Goal: Check status: Check status

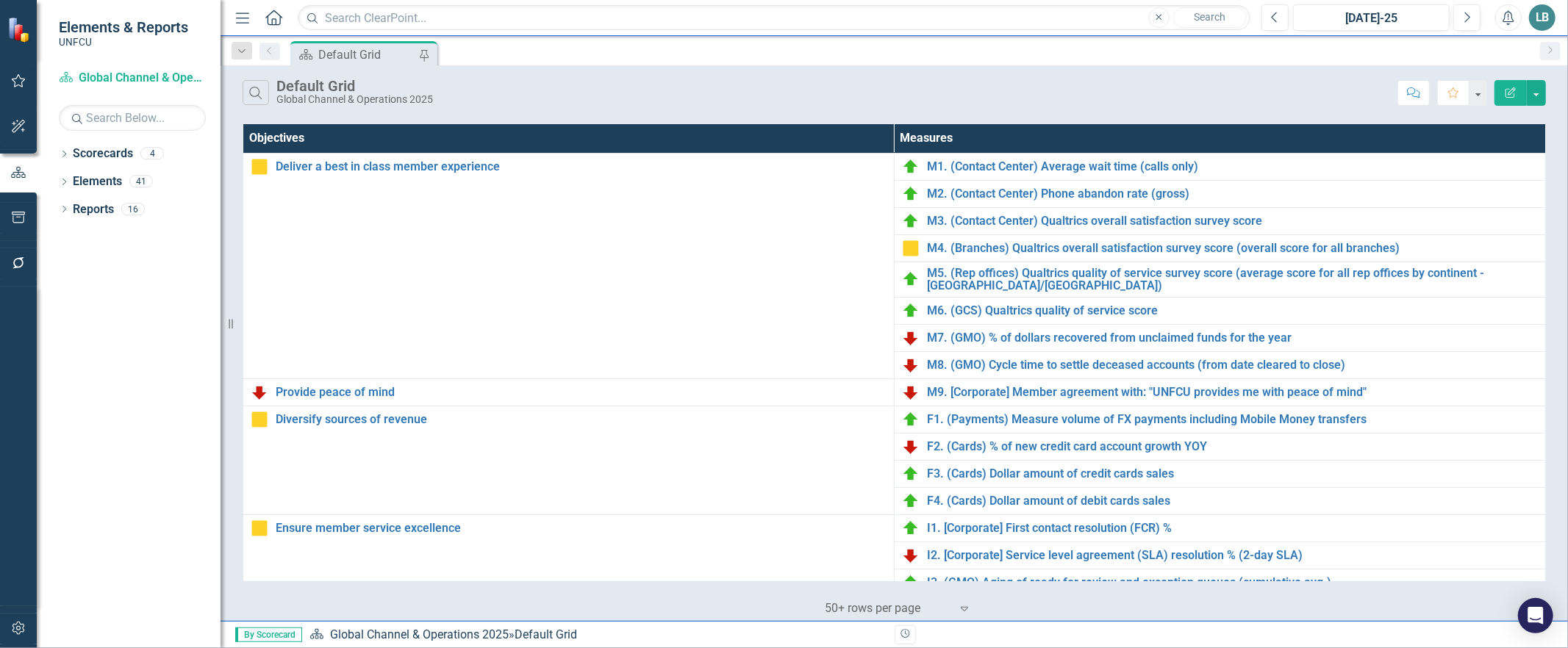
scroll to position [398, 0]
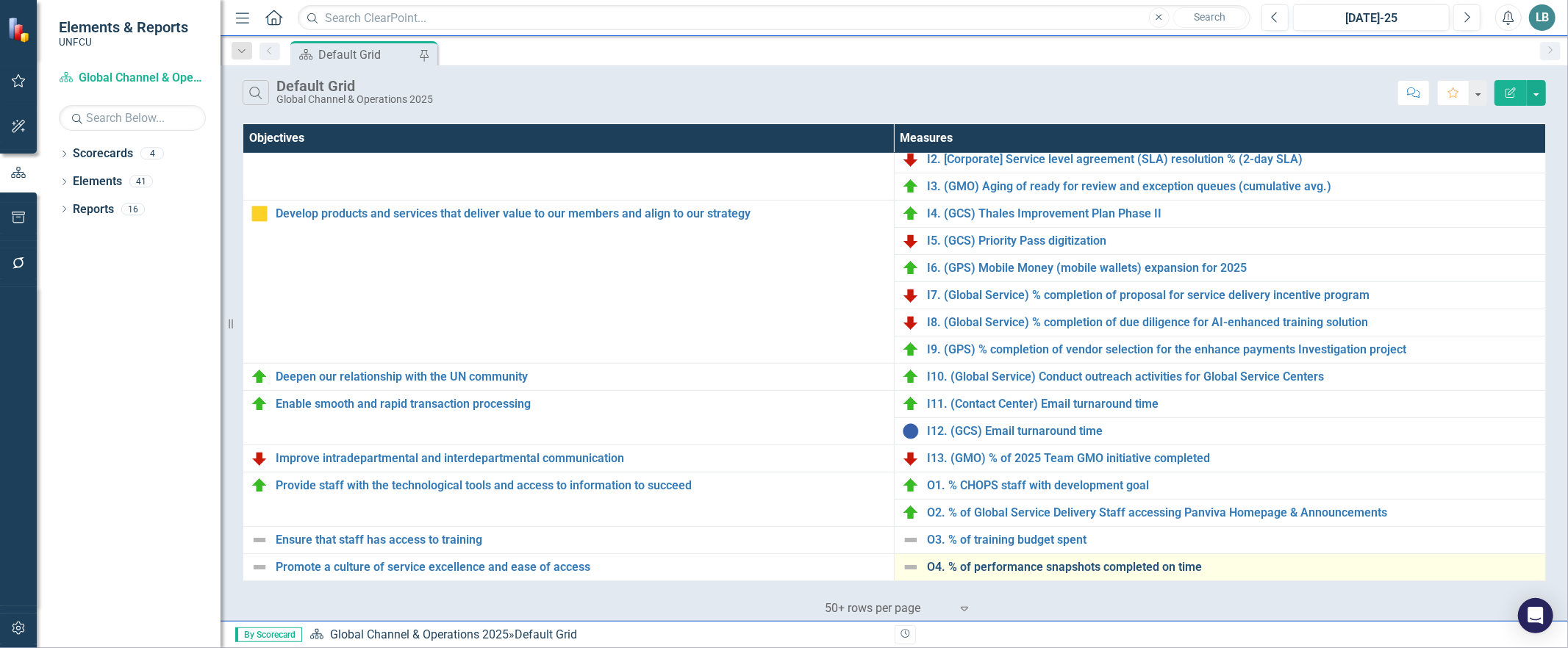
click at [981, 569] on link "O4. % of performance snapshots completed on time" at bounding box center [1232, 567] width 611 height 13
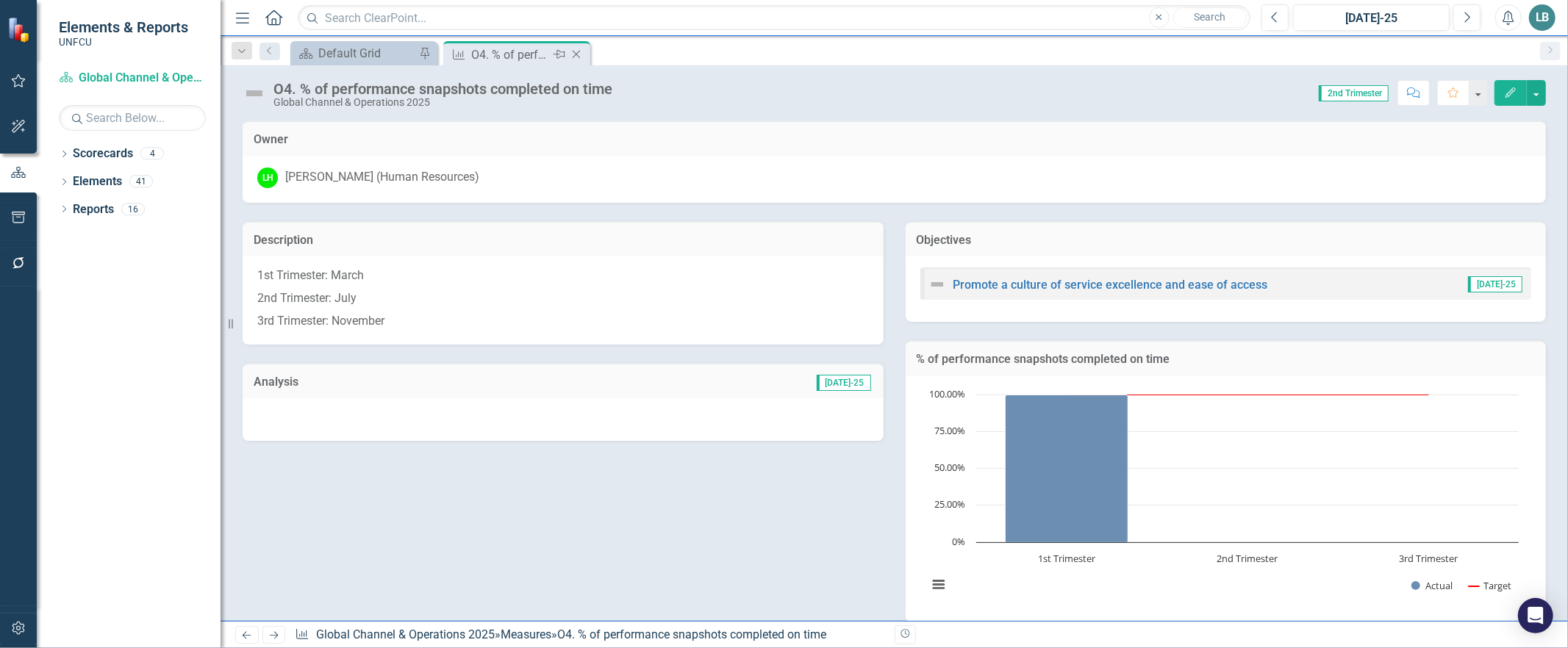
click at [574, 52] on icon "Close" at bounding box center [576, 55] width 15 height 12
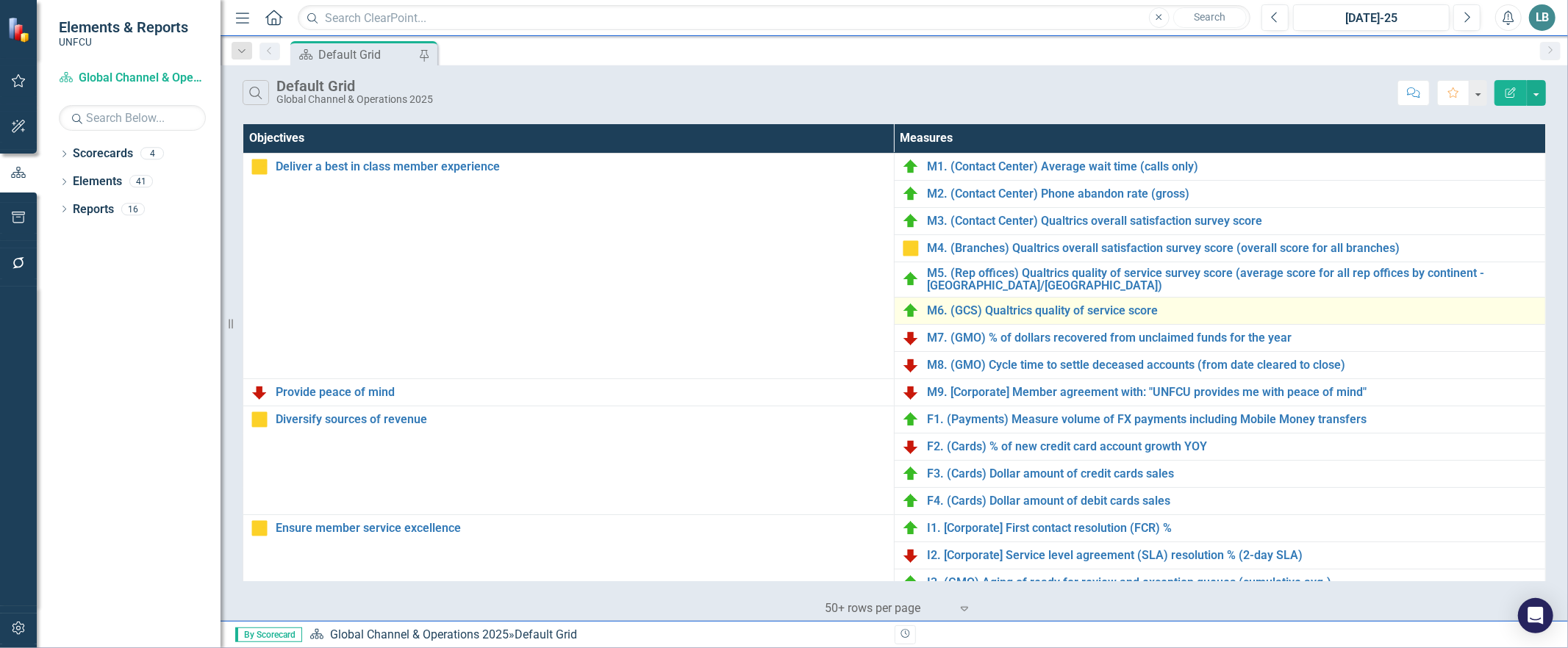
scroll to position [398, 0]
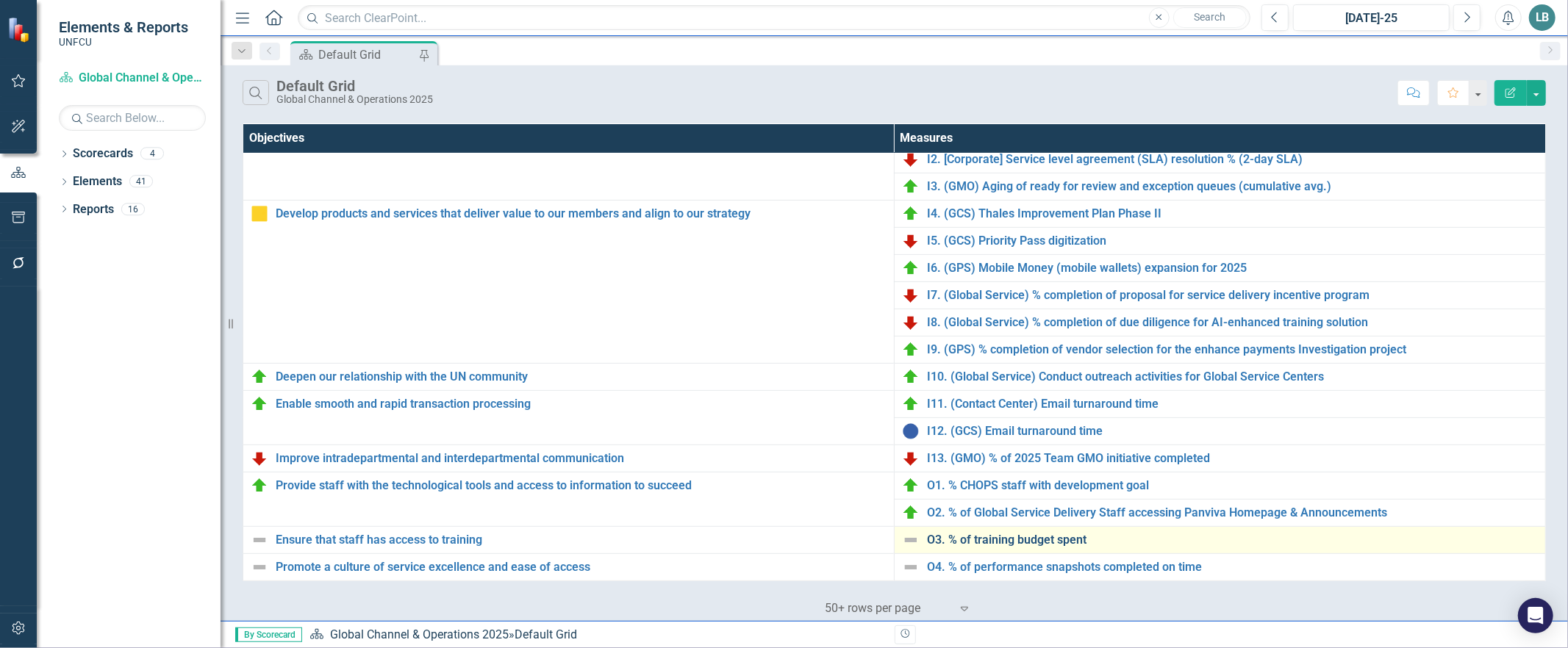
click at [1001, 540] on link "O3. % of training budget spent" at bounding box center [1232, 540] width 611 height 13
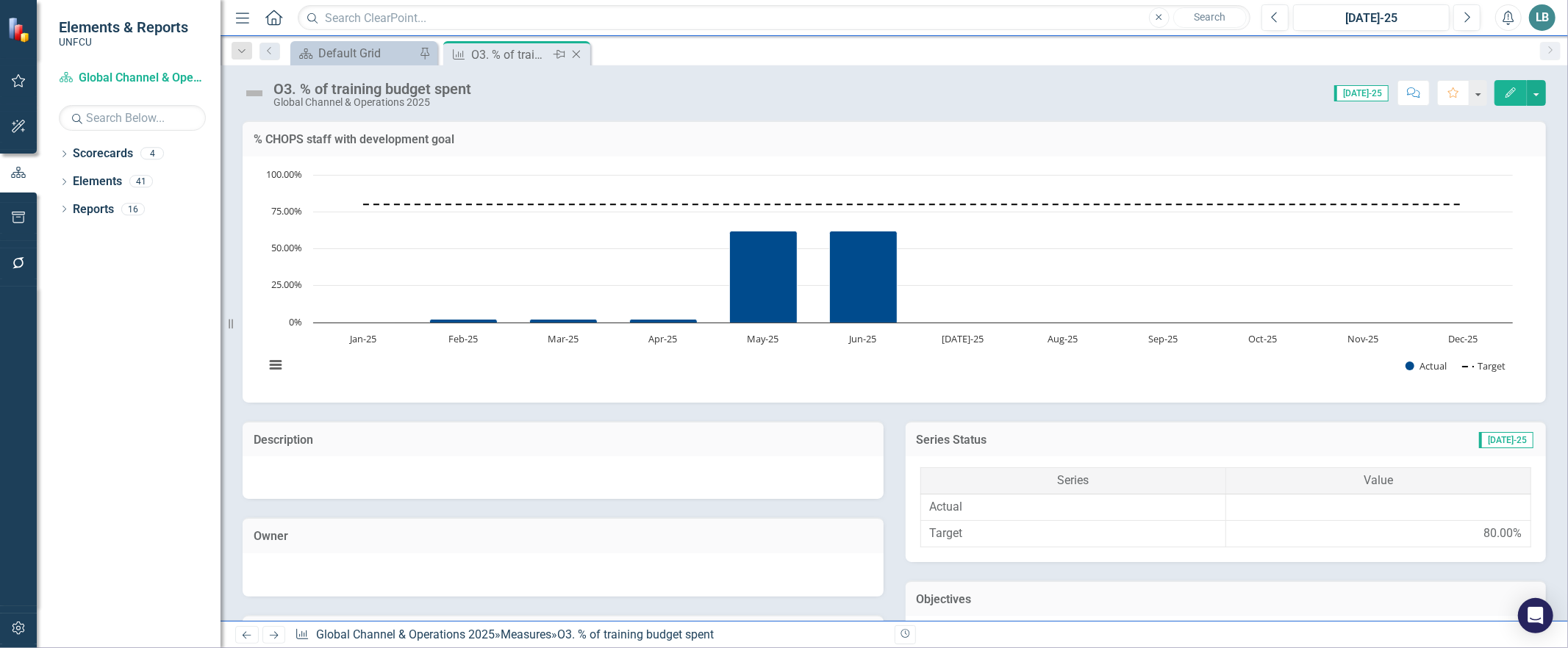
click at [574, 49] on icon "Close" at bounding box center [576, 55] width 15 height 12
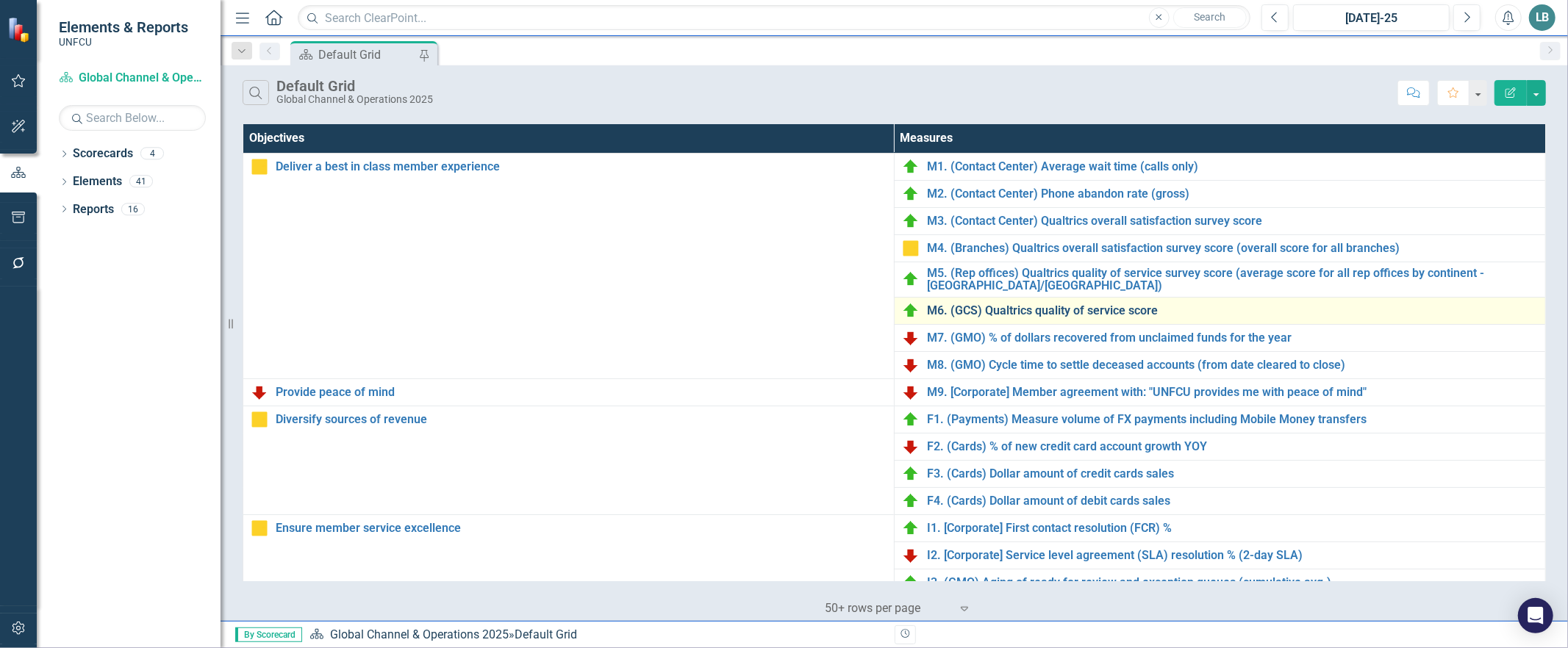
scroll to position [398, 0]
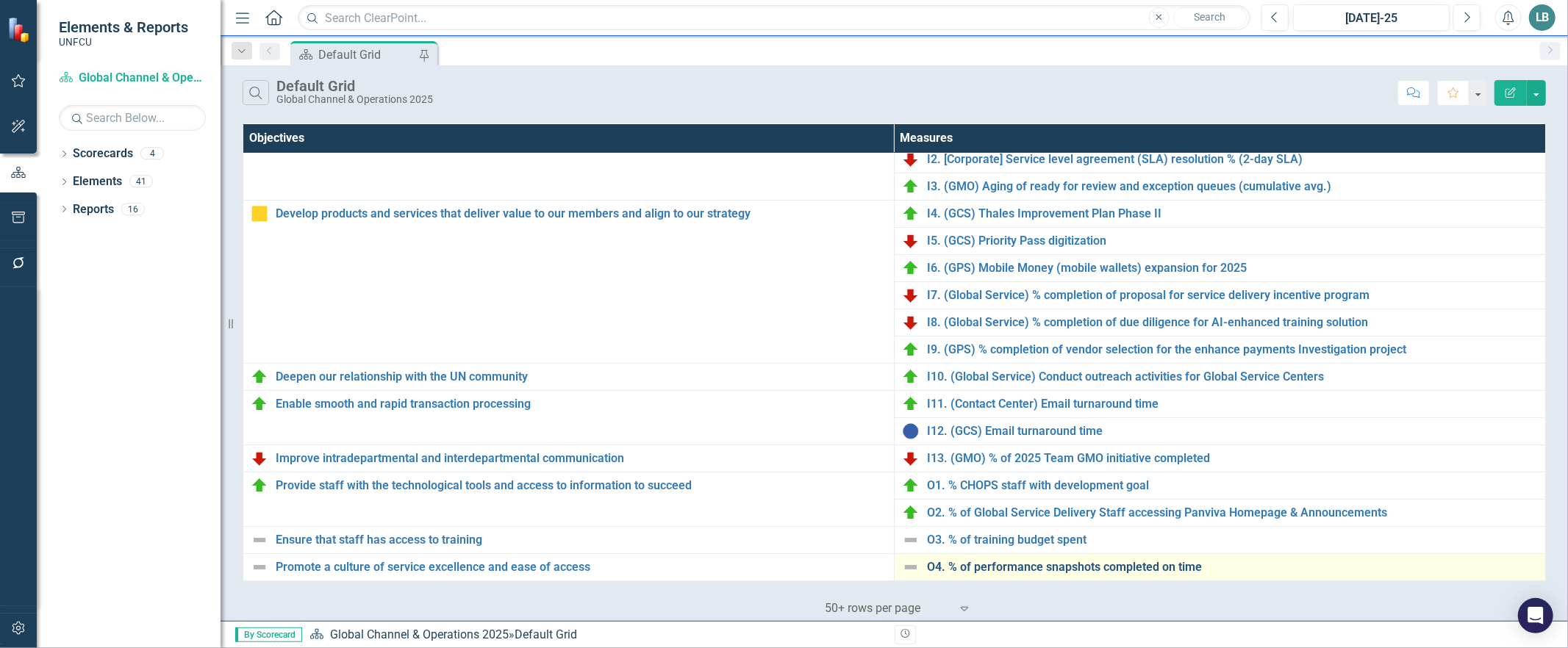
click at [960, 564] on link "O4. % of performance snapshots completed on time" at bounding box center [1232, 567] width 611 height 13
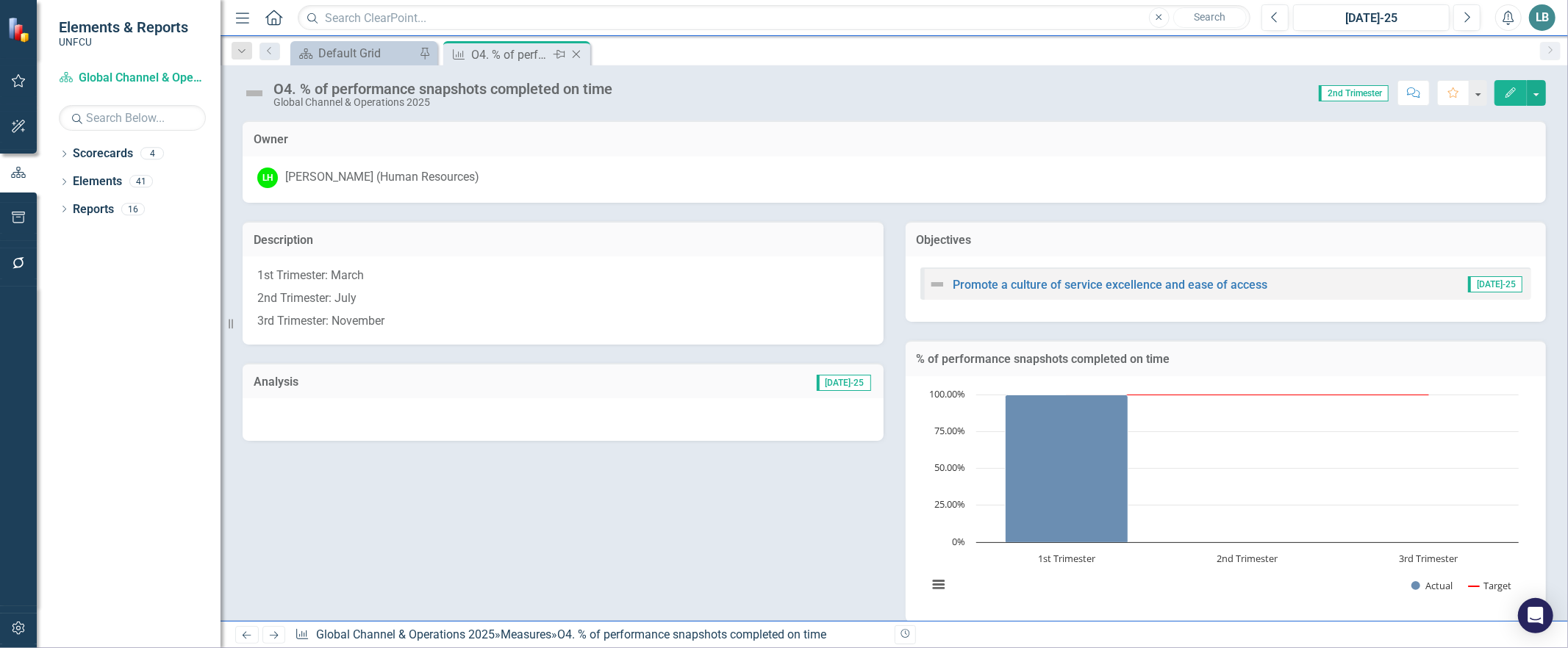
click at [576, 55] on icon "Close" at bounding box center [576, 55] width 15 height 12
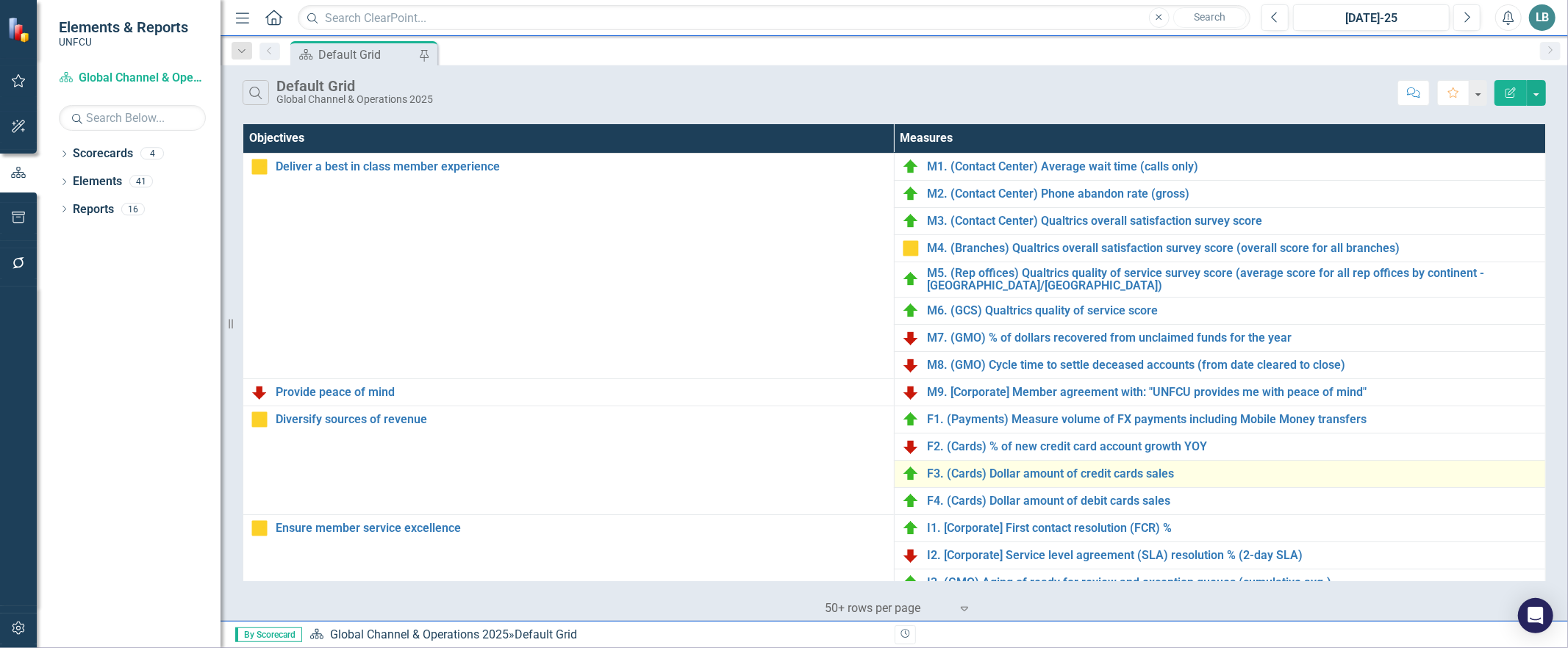
scroll to position [398, 0]
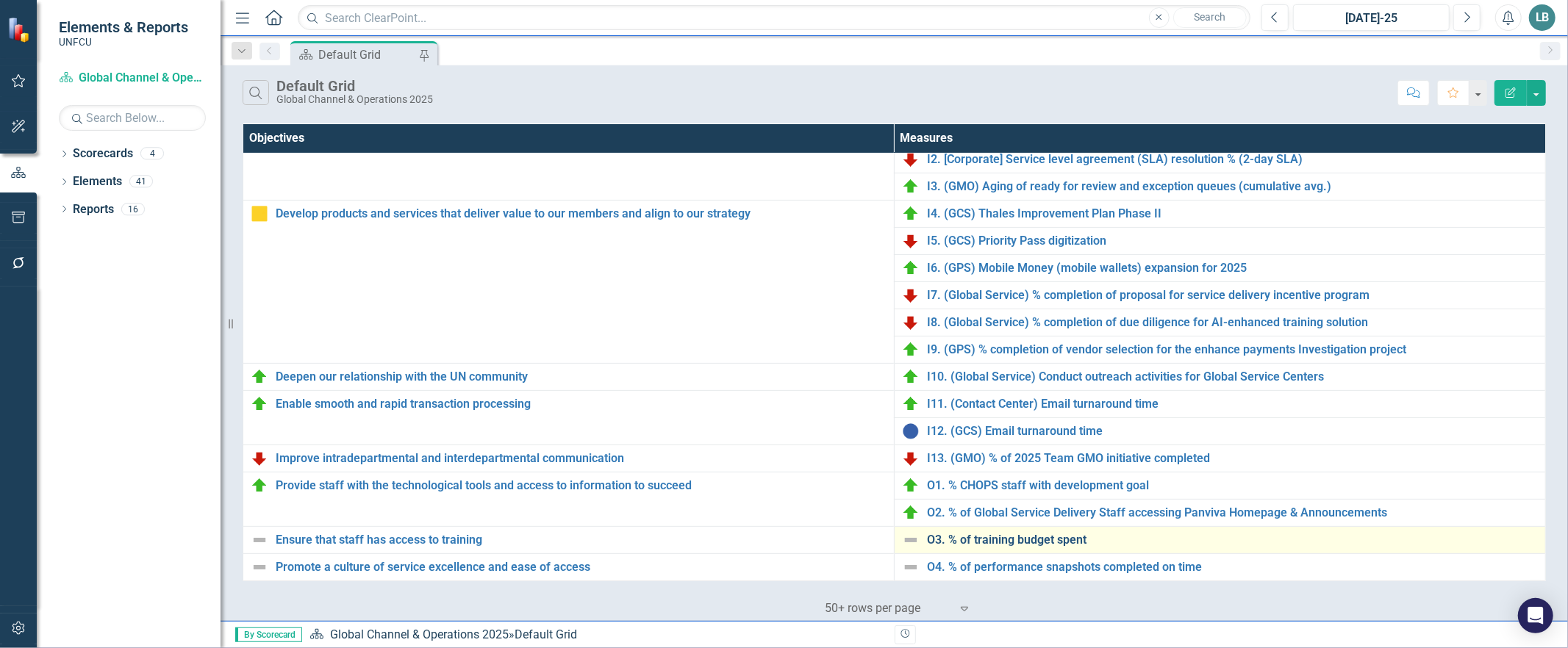
click at [980, 534] on link "O3. % of training budget spent" at bounding box center [1232, 540] width 611 height 13
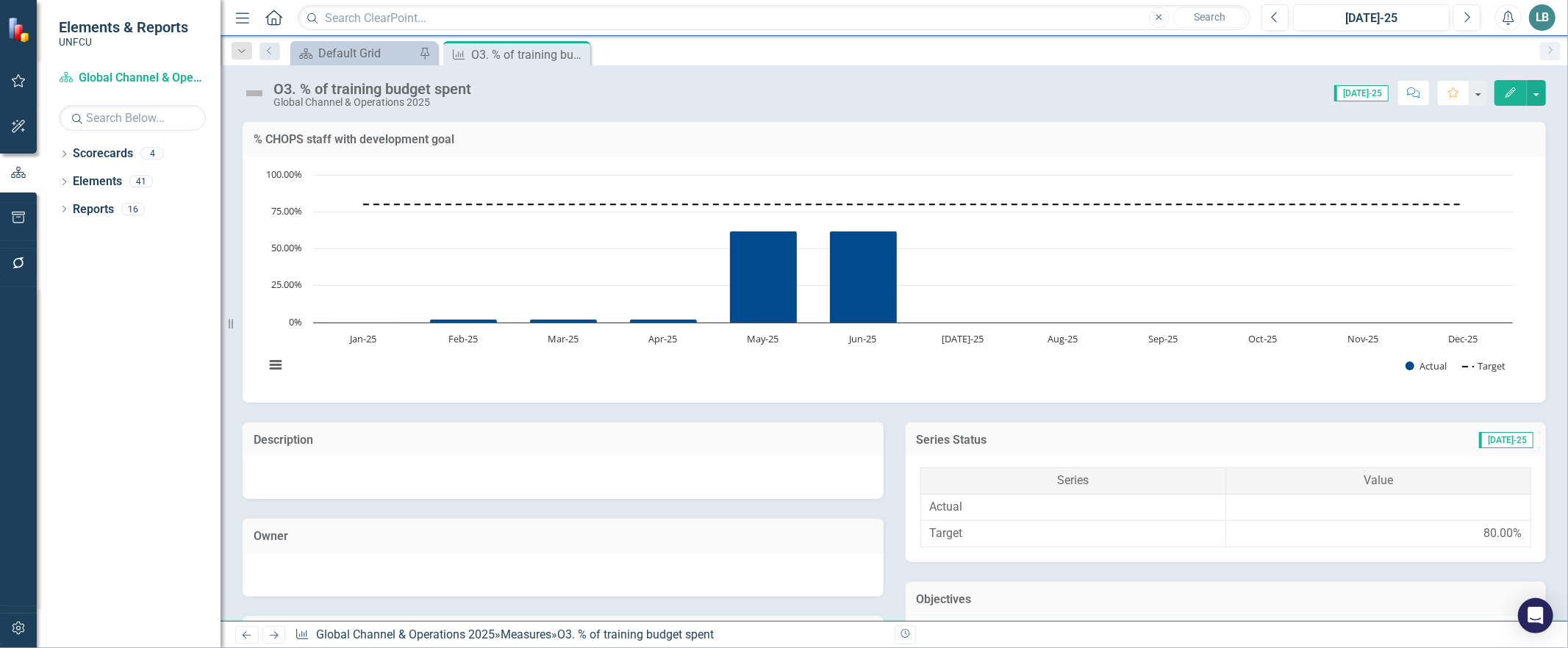
scroll to position [605, 0]
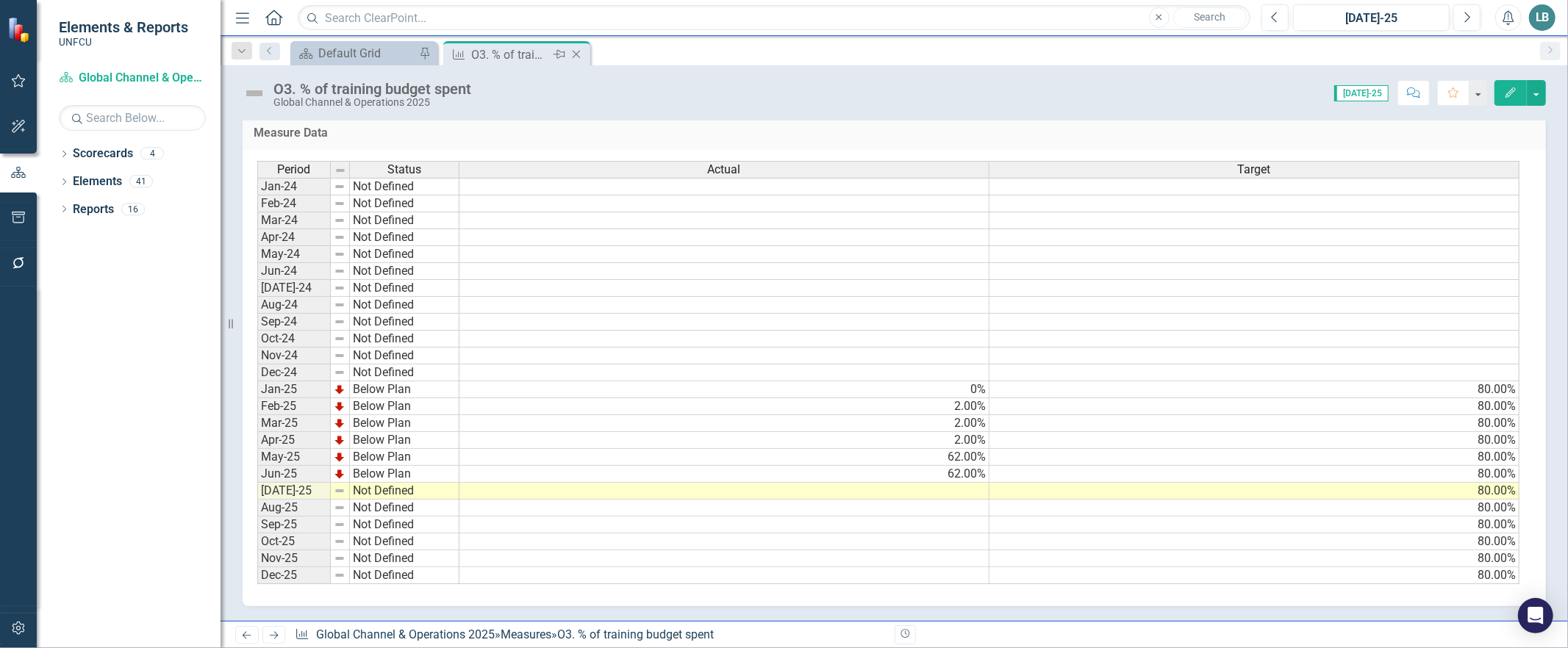
click at [578, 53] on icon "Close" at bounding box center [576, 55] width 15 height 12
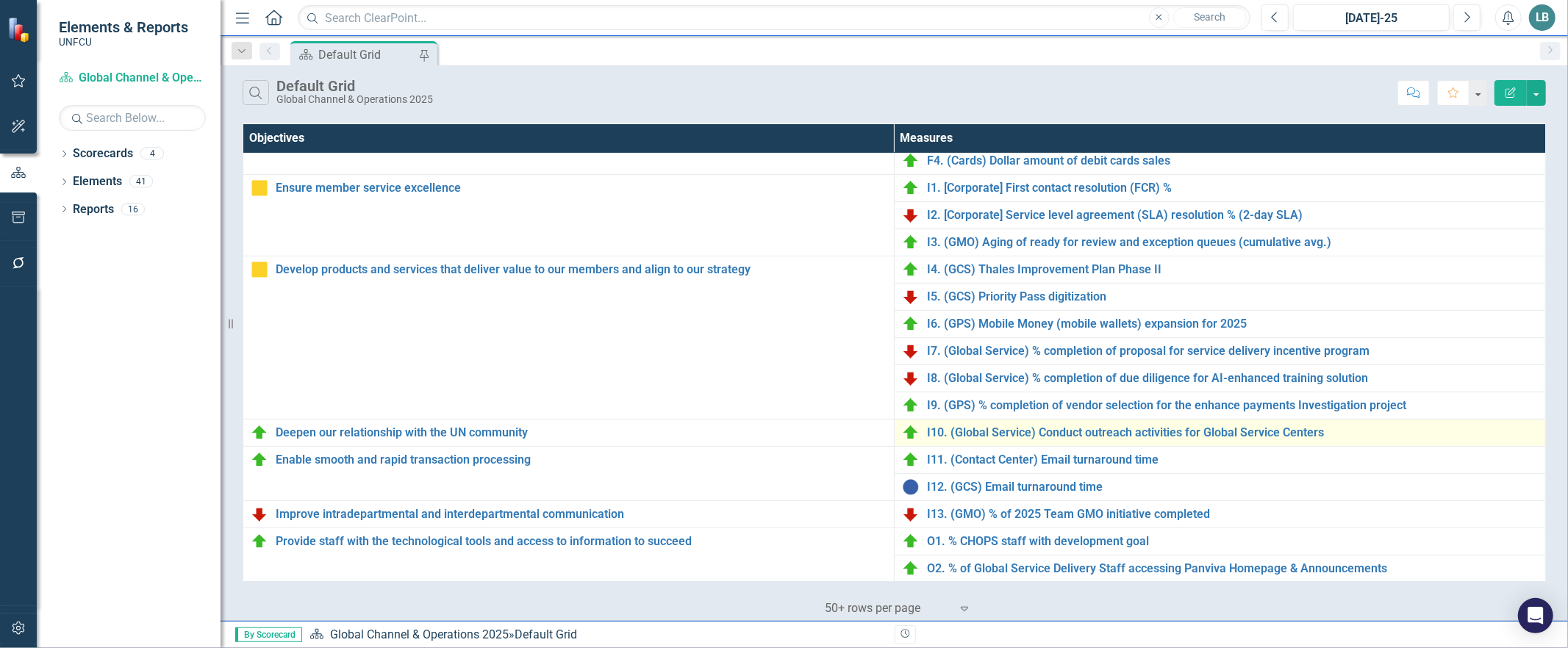
scroll to position [398, 0]
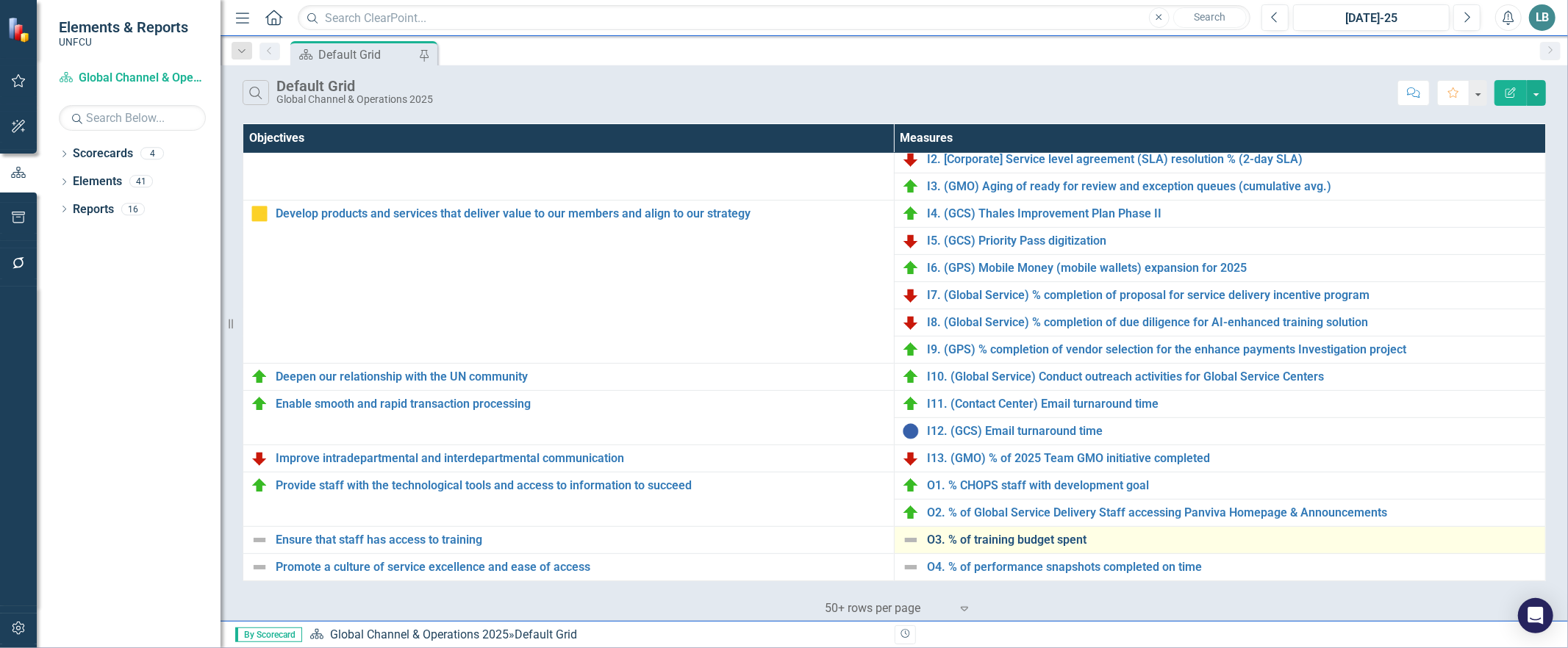
click at [1043, 541] on link "O3. % of training budget spent" at bounding box center [1232, 540] width 611 height 13
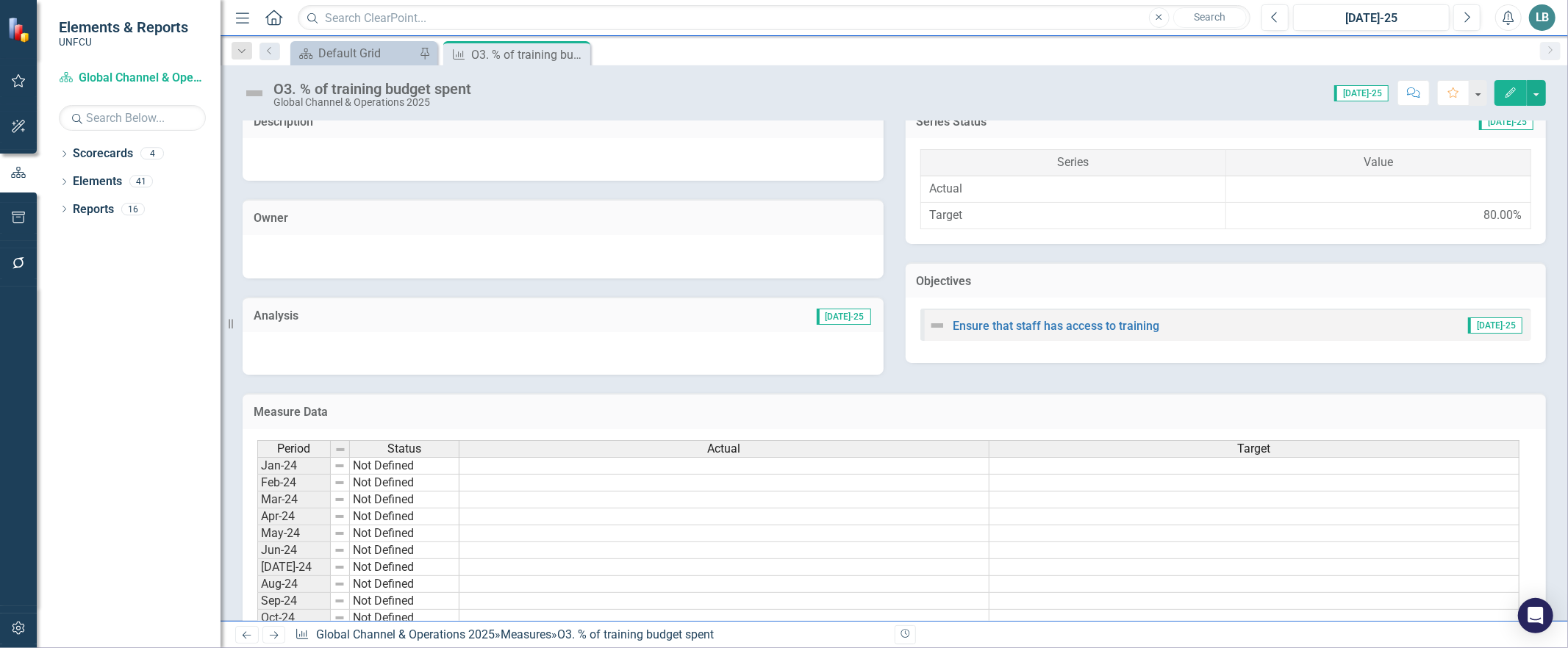
scroll to position [605, 0]
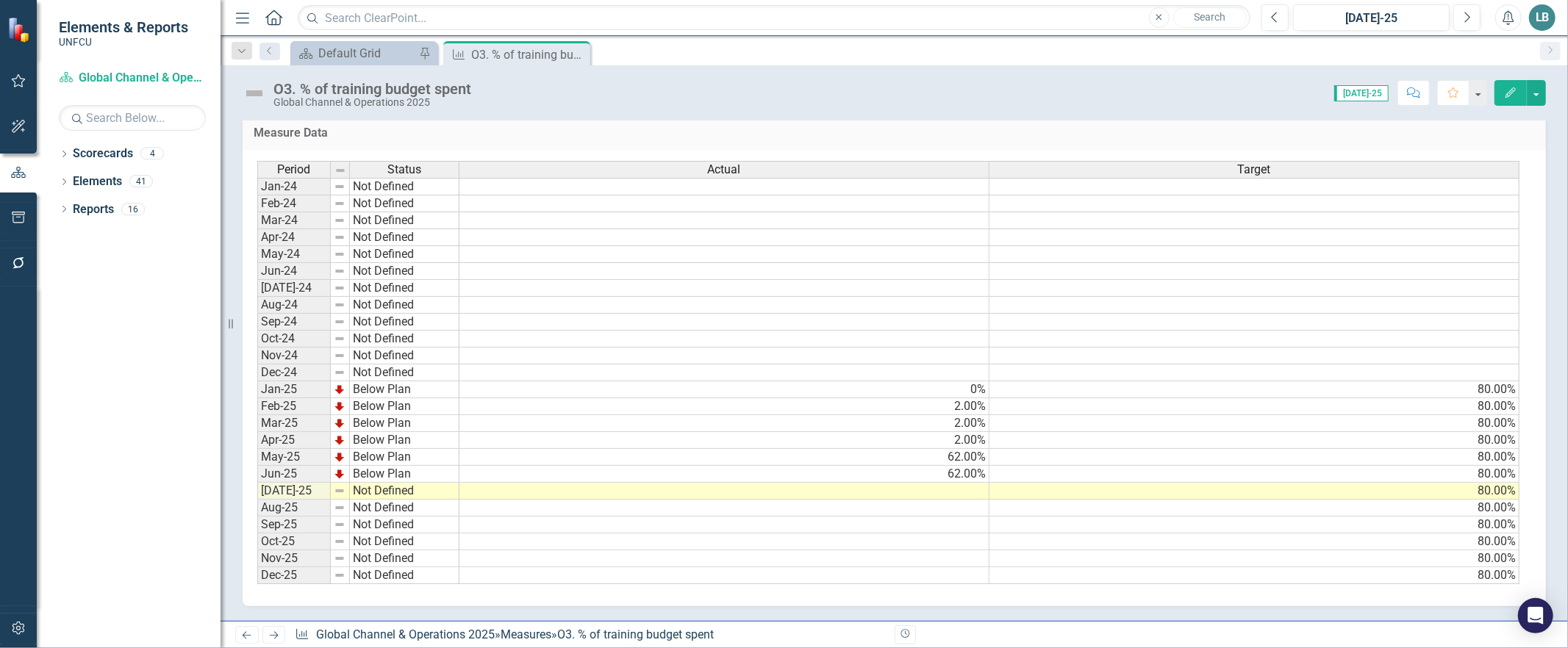
click at [958, 432] on td "2.00%" at bounding box center [724, 440] width 530 height 17
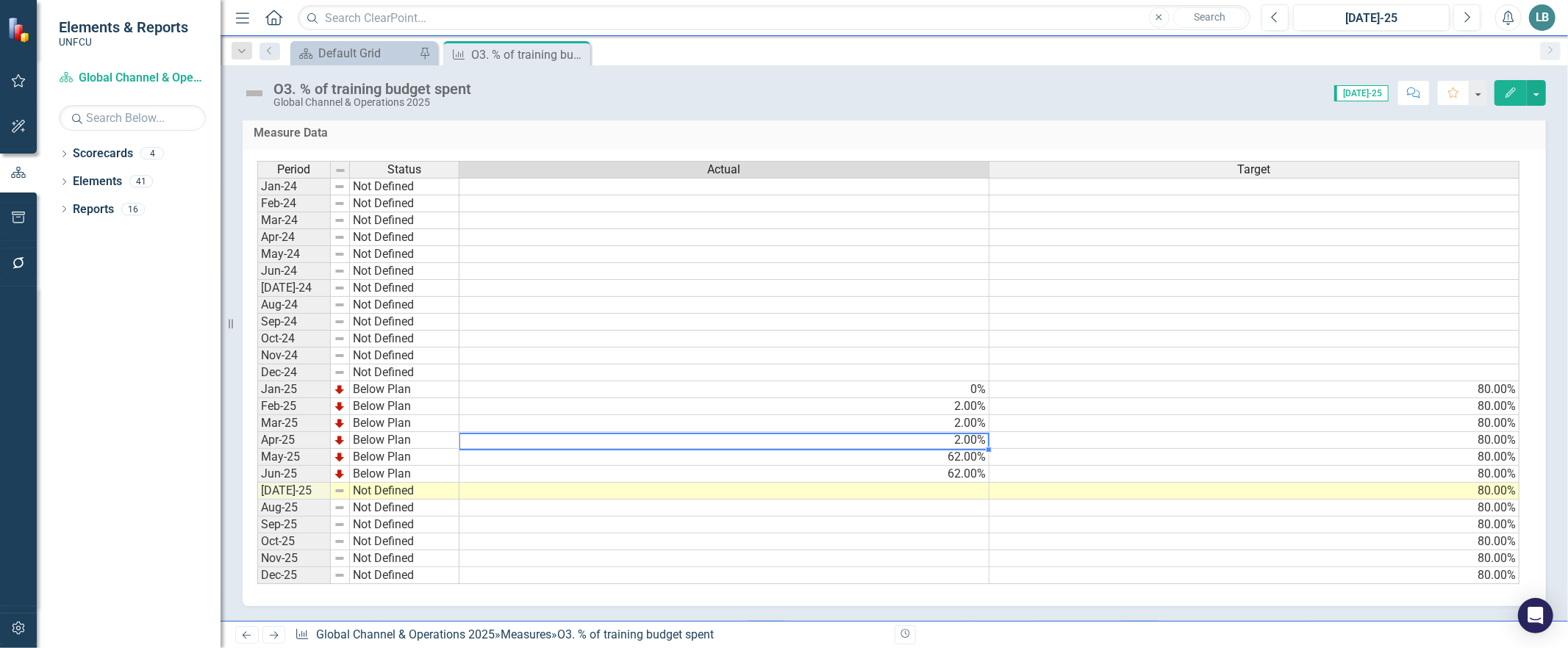
click at [960, 466] on td "62.00%" at bounding box center [724, 475] width 530 height 17
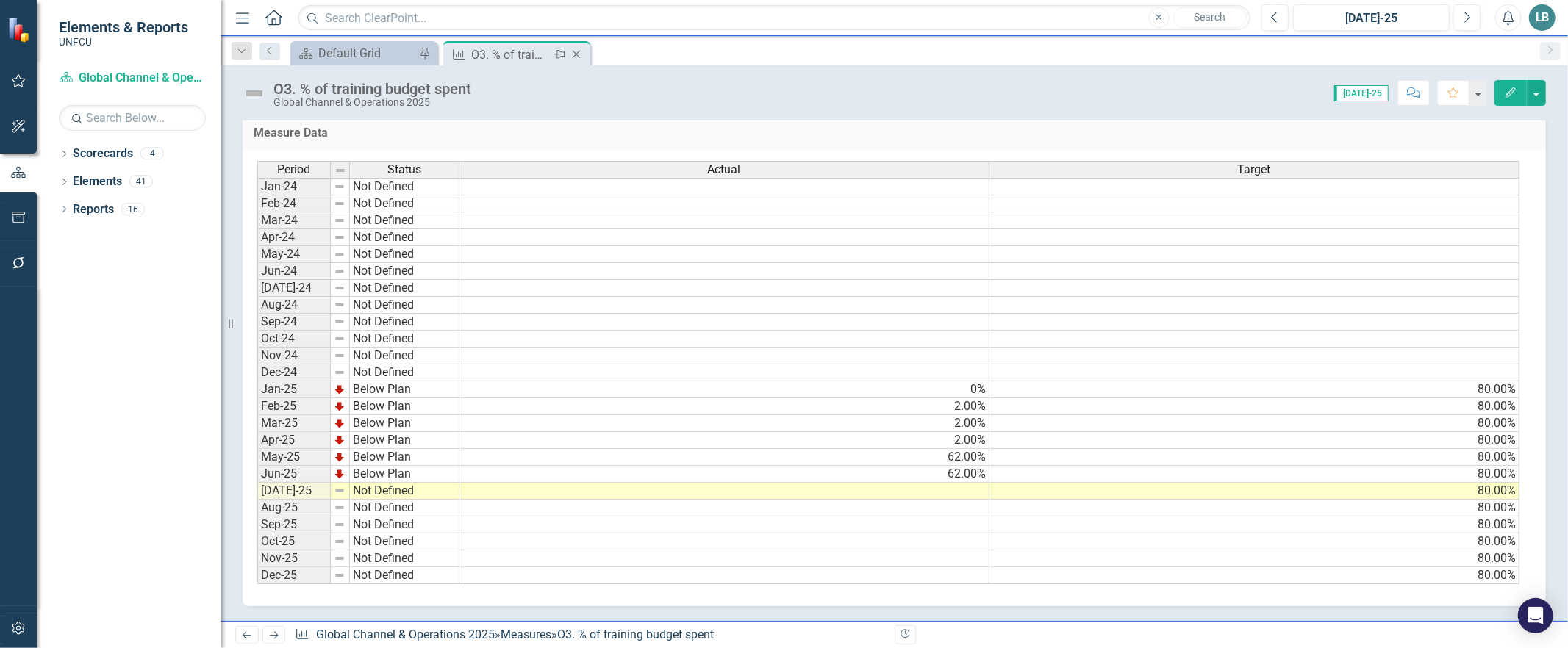
click at [577, 46] on div "Close" at bounding box center [577, 55] width 19 height 19
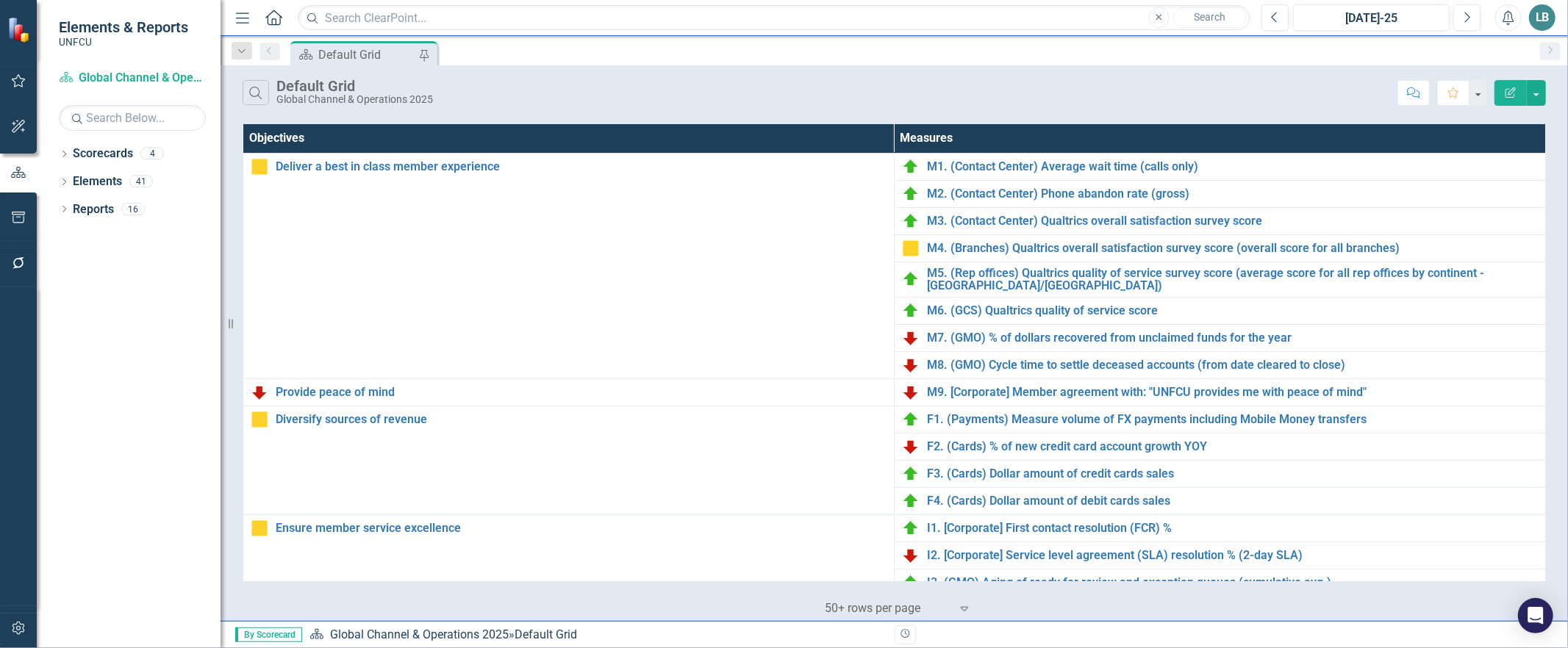
scroll to position [398, 0]
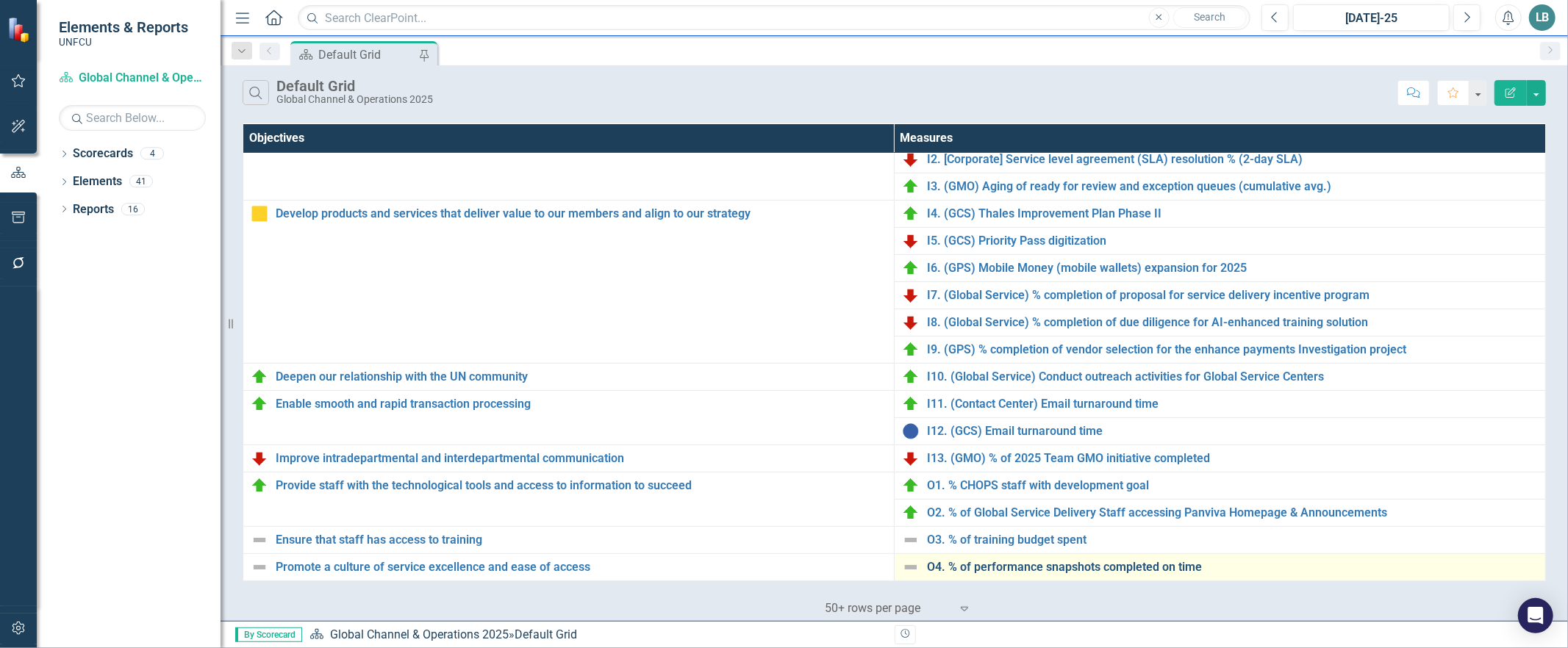
click at [1014, 564] on link "O4. % of performance snapshots completed on time" at bounding box center [1232, 567] width 611 height 13
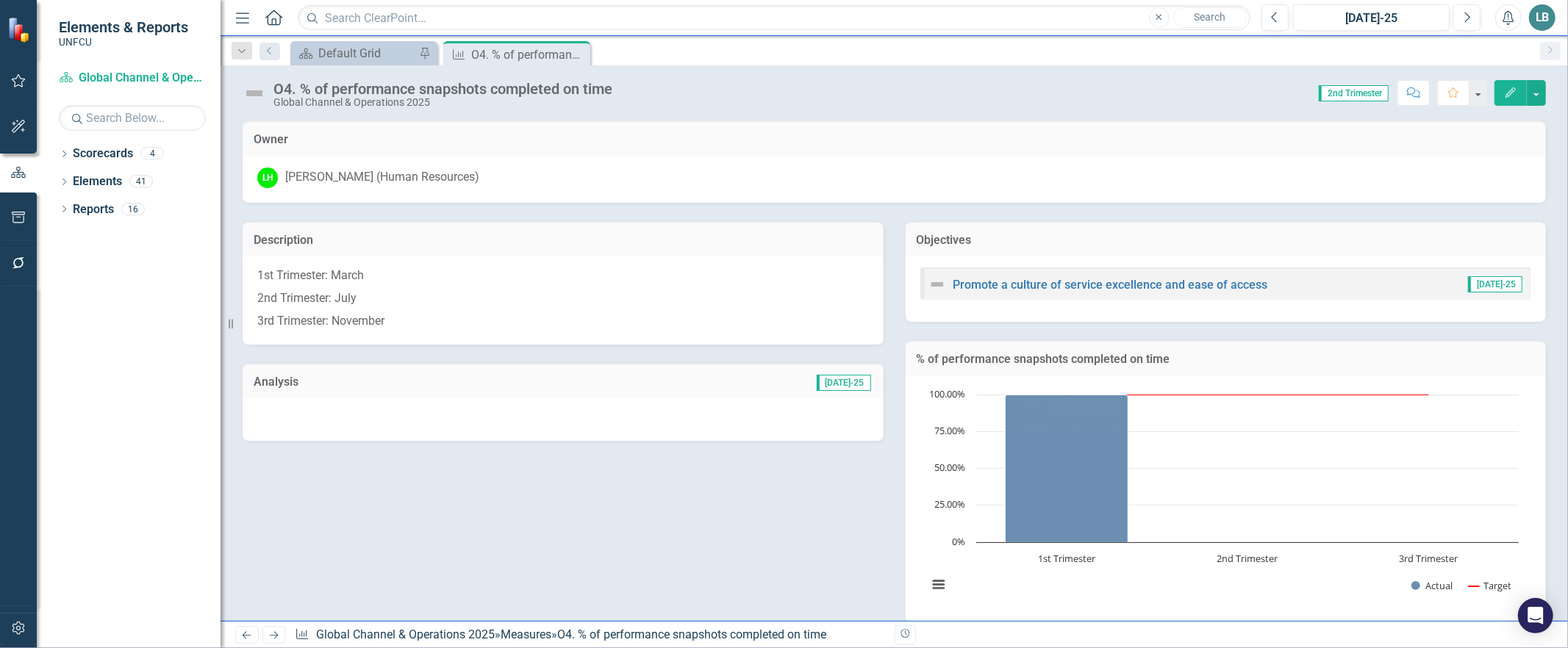
scroll to position [247, 0]
